Goal: Information Seeking & Learning: Find specific fact

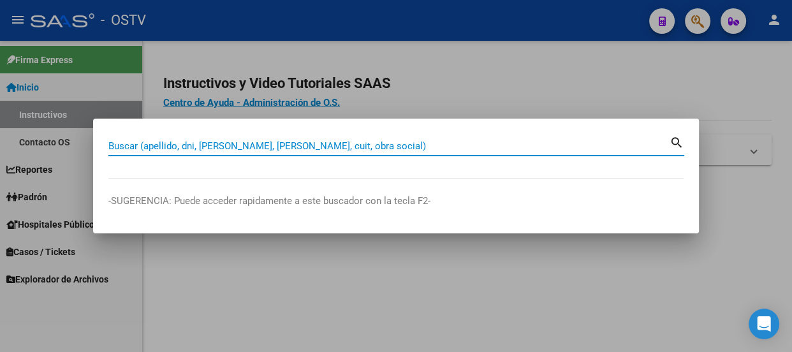
paste input "45202661"
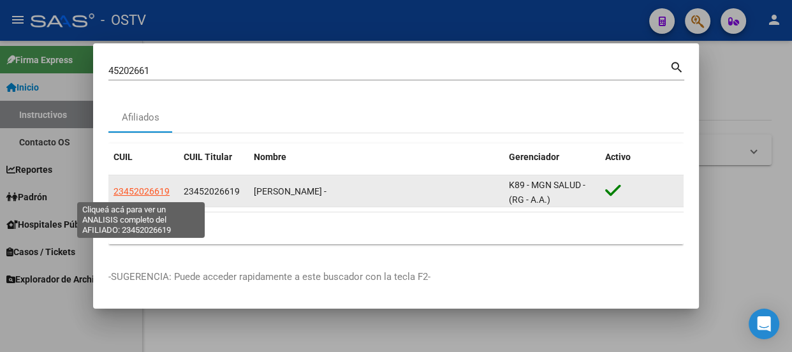
click at [154, 192] on span "23452026619" at bounding box center [142, 191] width 56 height 10
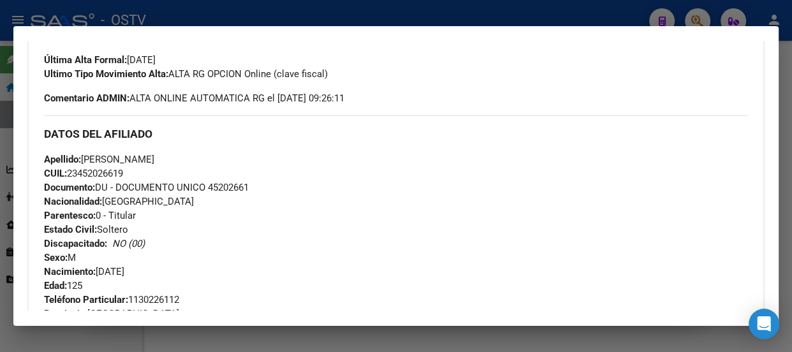
scroll to position [406, 0]
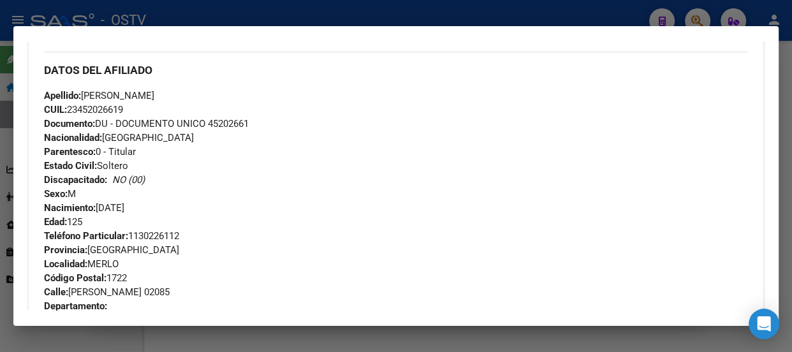
click at [277, 186] on div "Apellido: [PERSON_NAME]: 23452026619 Documento: DU - DOCUMENTO UNICO 45202661 N…" at bounding box center [396, 159] width 704 height 140
click at [269, 186] on div "Apellido: [PERSON_NAME]: 23452026619 Documento: DU - DOCUMENTO UNICO 45202661 N…" at bounding box center [396, 159] width 704 height 140
drag, startPoint x: 6, startPoint y: 6, endPoint x: 378, endPoint y: 182, distance: 412.0
click at [378, 182] on div "Apellido: [PERSON_NAME]: 23452026619 Documento: DU - DOCUMENTO UNICO 45202661 N…" at bounding box center [396, 159] width 704 height 140
click at [247, 26] on div at bounding box center [396, 176] width 792 height 352
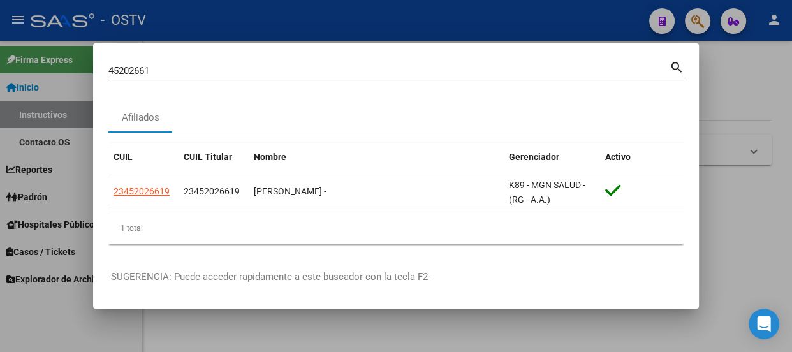
click at [254, 65] on input "45202661" at bounding box center [388, 70] width 561 height 11
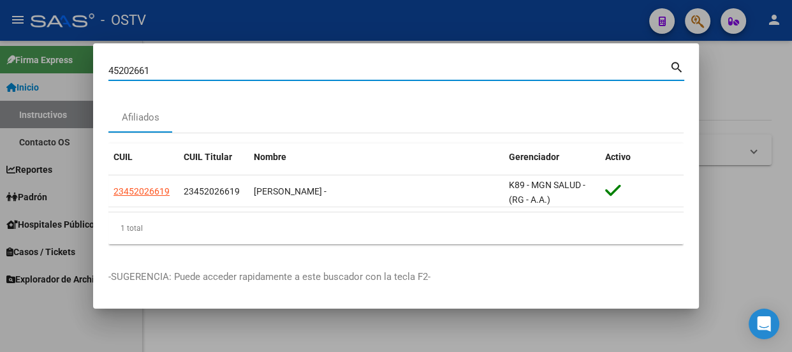
click at [254, 65] on input "45202661" at bounding box center [388, 70] width 561 height 11
paste input "32577863"
type input "32577863"
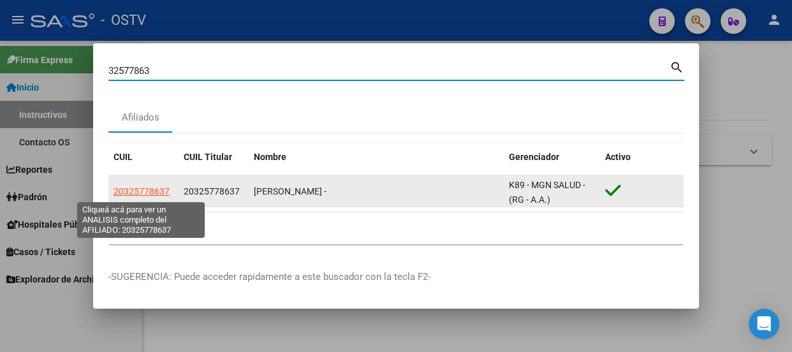
click at [140, 193] on span "20325778637" at bounding box center [142, 191] width 56 height 10
type textarea "20325778637"
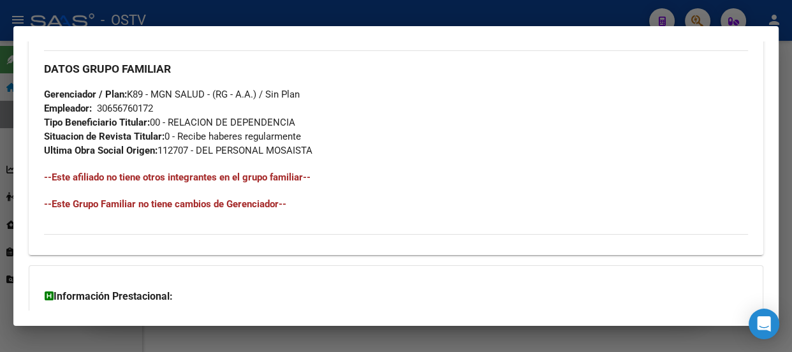
scroll to position [215, 0]
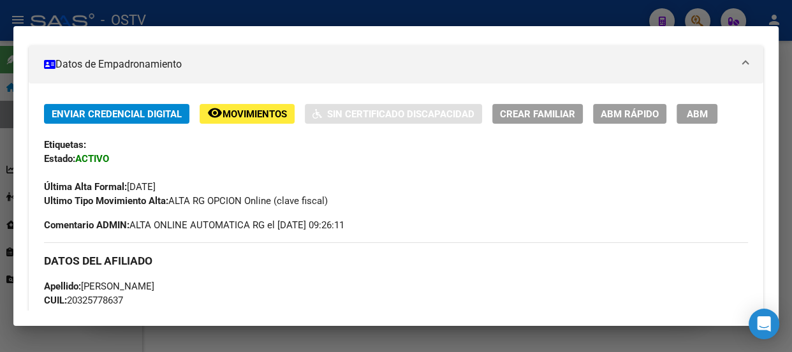
click at [192, 19] on div at bounding box center [396, 176] width 792 height 352
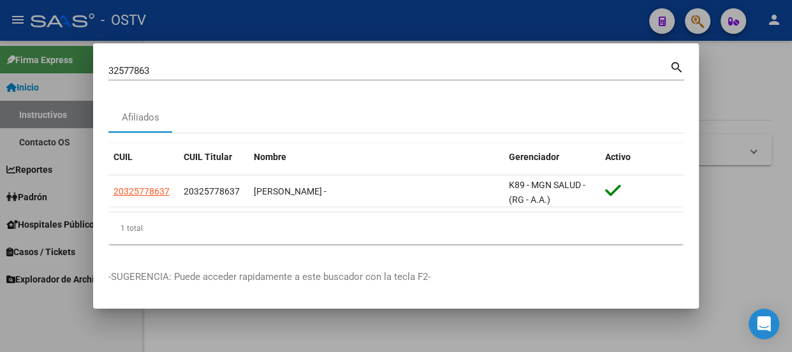
click at [207, 74] on input "32577863" at bounding box center [388, 70] width 561 height 11
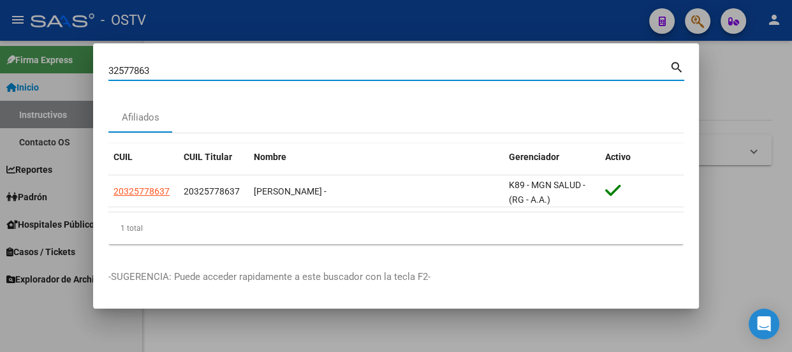
paste input "20314728484"
type input "20314728484"
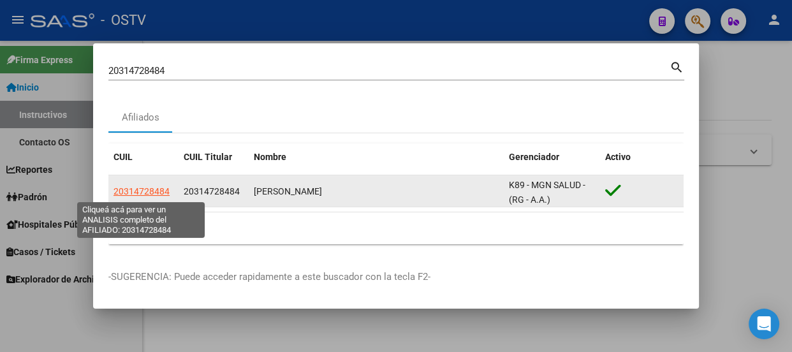
click at [152, 186] on span "20314728484" at bounding box center [142, 191] width 56 height 10
type textarea "20314728484"
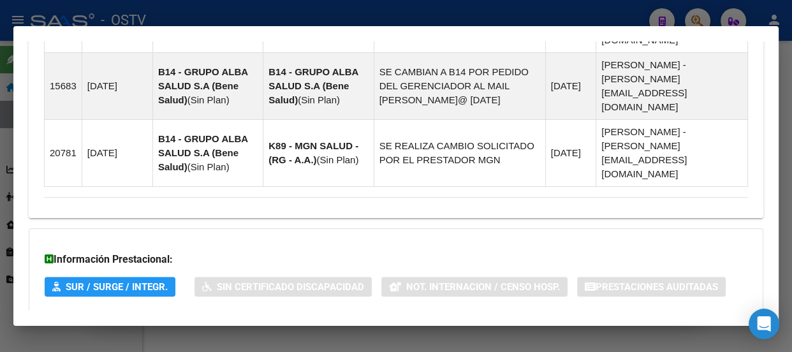
click at [300, 332] on span "Aportes y Contribuciones del Afiliado: 20314728484" at bounding box center [182, 338] width 239 height 12
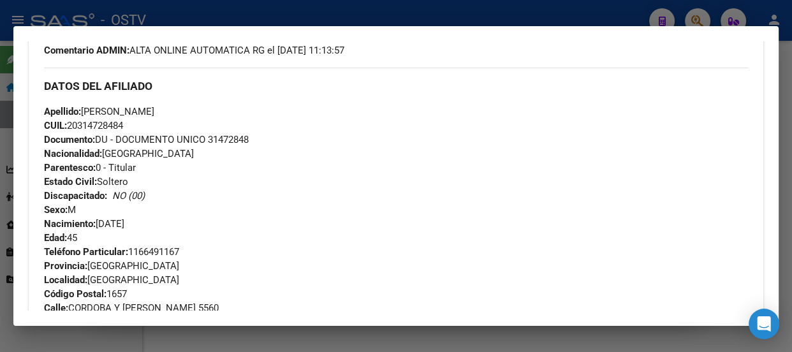
scroll to position [329, 0]
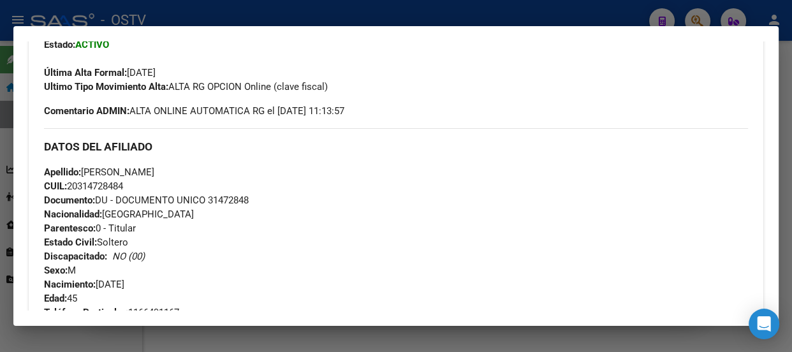
click at [247, 200] on span "Documento: DU - DOCUMENTO UNICO 31472848" at bounding box center [146, 200] width 205 height 11
copy span "31472848"
